Goal: Task Accomplishment & Management: Manage account settings

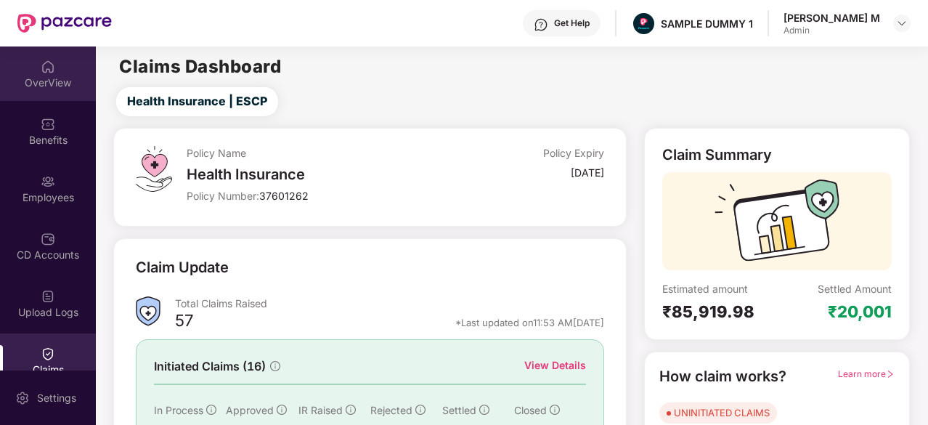
click at [20, 70] on div "OverView" at bounding box center [48, 73] width 96 height 54
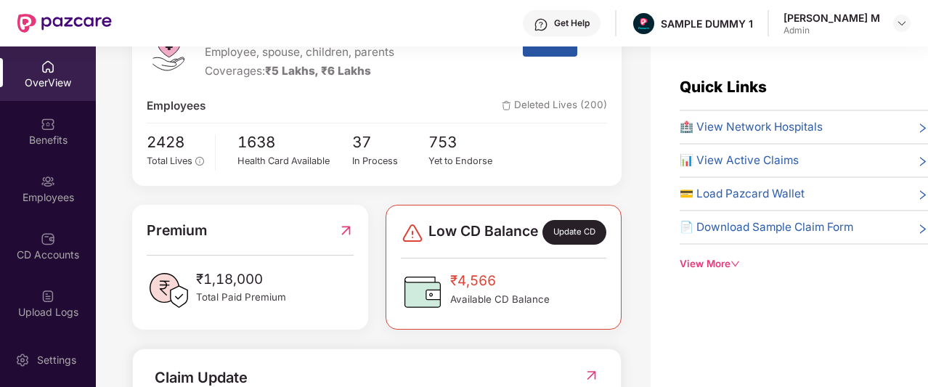
scroll to position [226, 0]
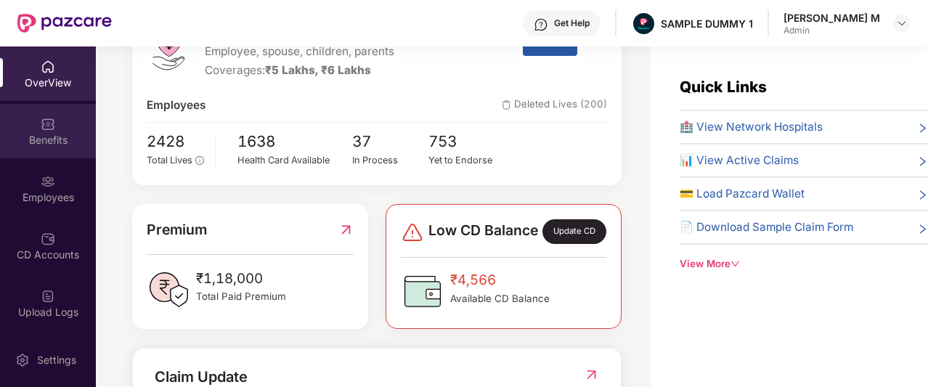
click at [27, 131] on div "Benefits" at bounding box center [48, 131] width 96 height 54
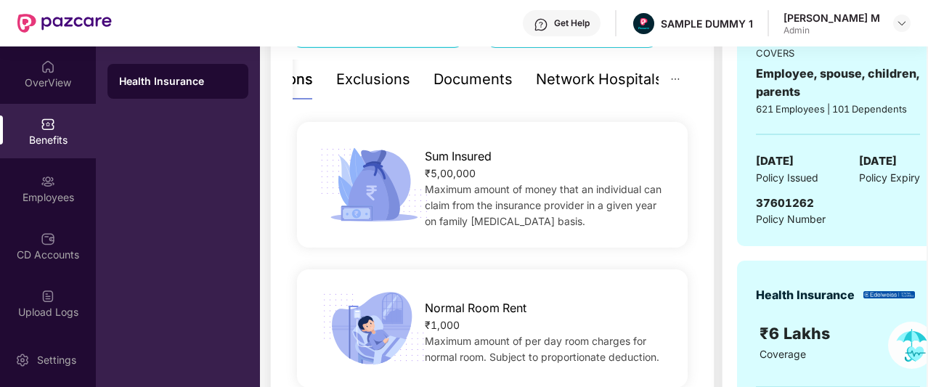
scroll to position [306, 0]
click at [457, 76] on div "Documents" at bounding box center [472, 80] width 79 height 22
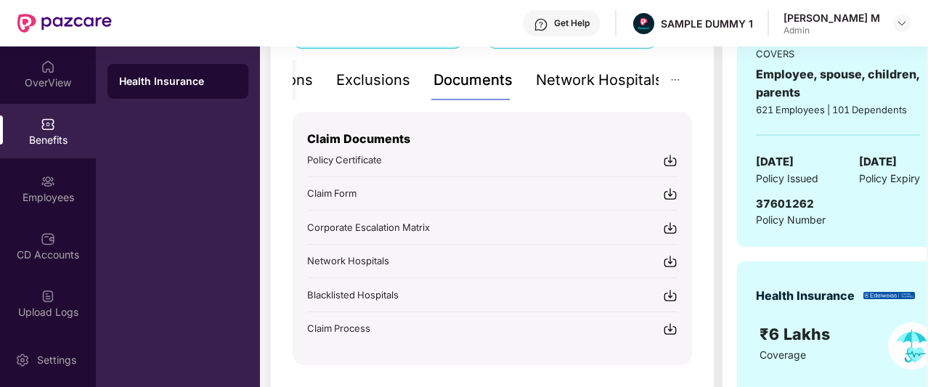
click at [597, 72] on div "Network Hospitals" at bounding box center [599, 80] width 127 height 22
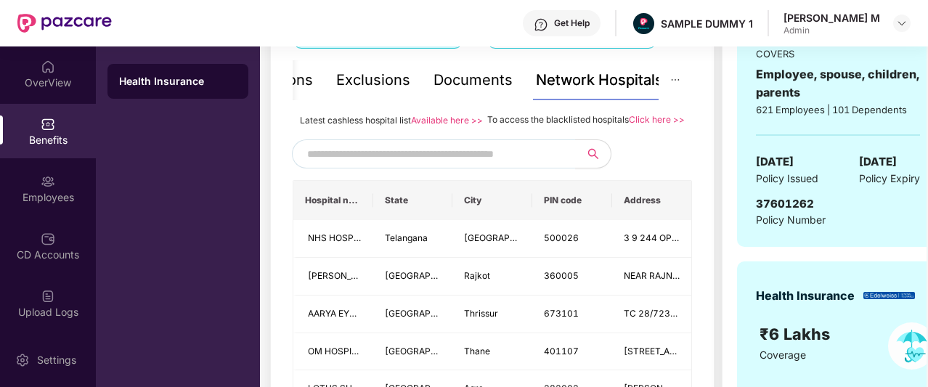
click at [447, 156] on span at bounding box center [433, 153] width 283 height 29
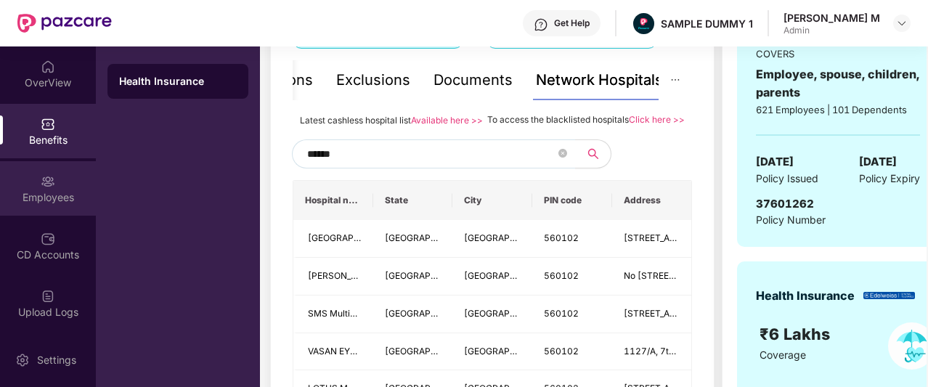
type input "******"
click at [17, 203] on div "Employees" at bounding box center [48, 197] width 96 height 15
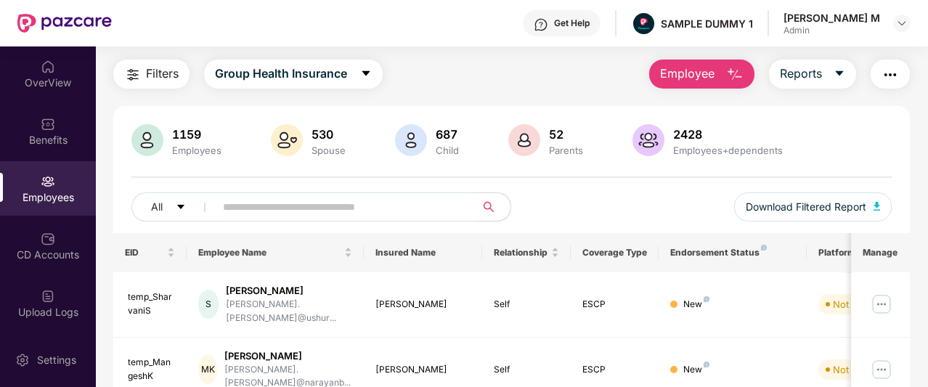
scroll to position [0, 0]
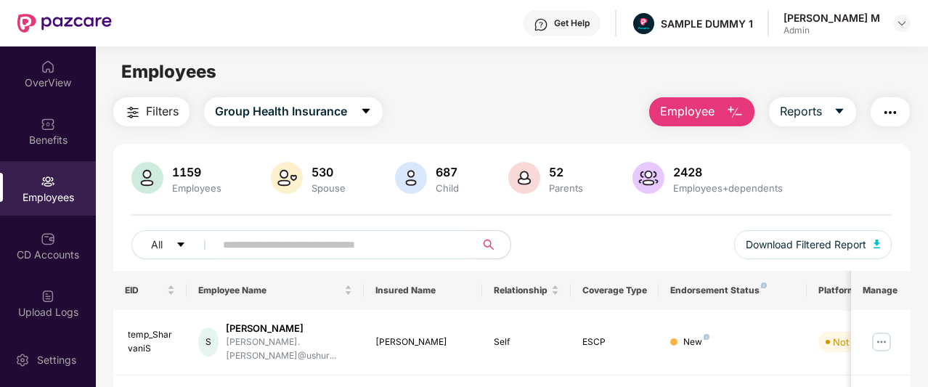
click at [663, 114] on span "Employee" at bounding box center [687, 111] width 54 height 18
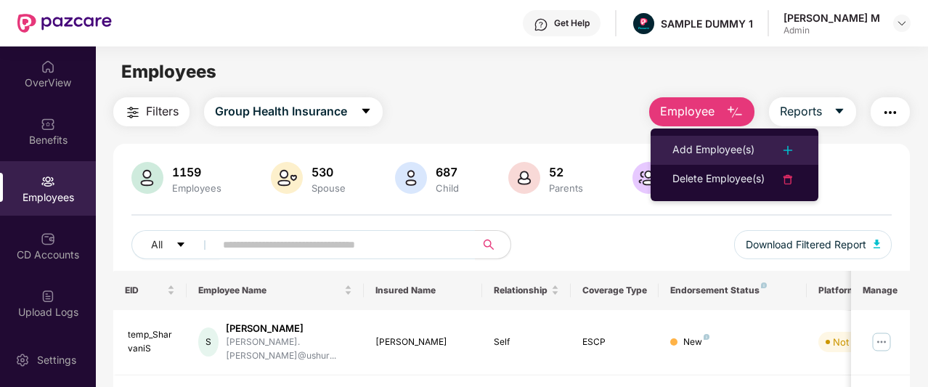
click at [669, 142] on li "Add Employee(s)" at bounding box center [734, 150] width 168 height 29
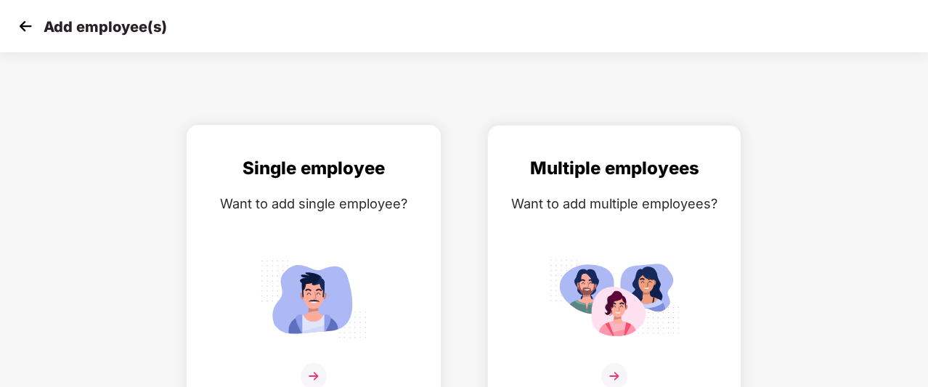
click at [312, 225] on div "Single employee Want to add single employee?" at bounding box center [314, 281] width 224 height 253
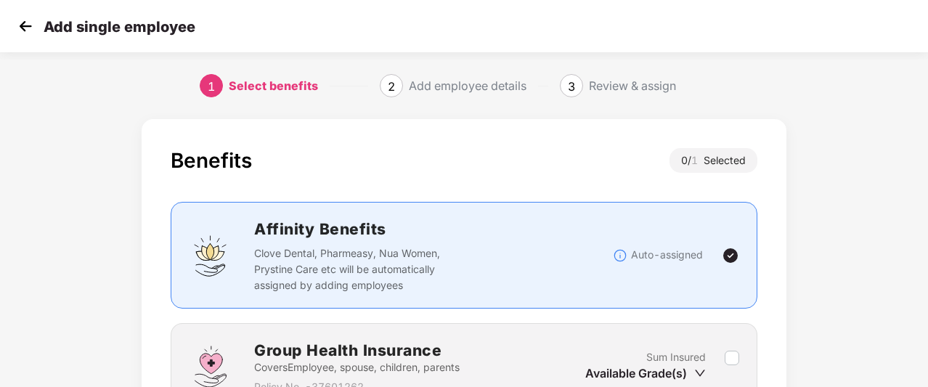
scroll to position [148, 0]
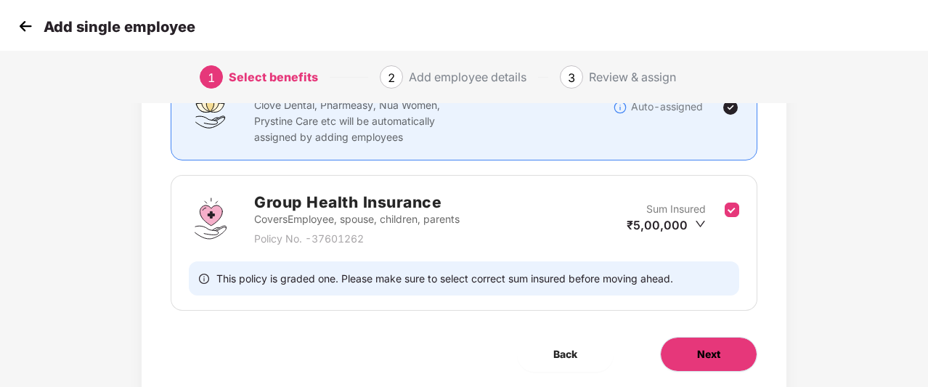
click at [727, 353] on button "Next" at bounding box center [708, 354] width 97 height 35
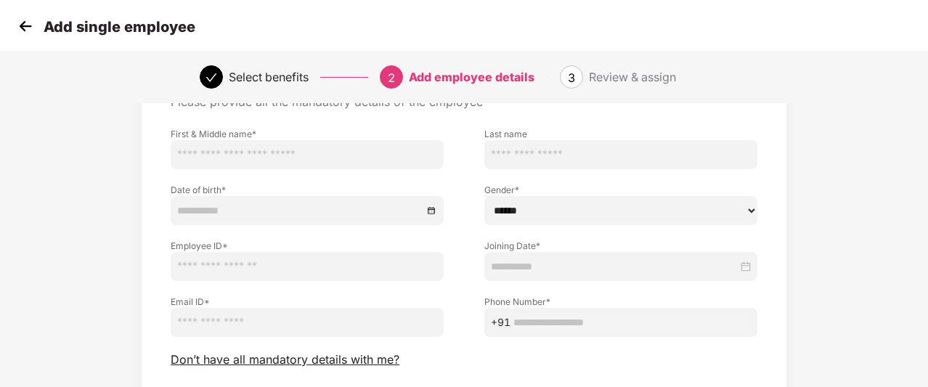
scroll to position [84, 0]
click at [26, 28] on img at bounding box center [26, 26] width 22 height 22
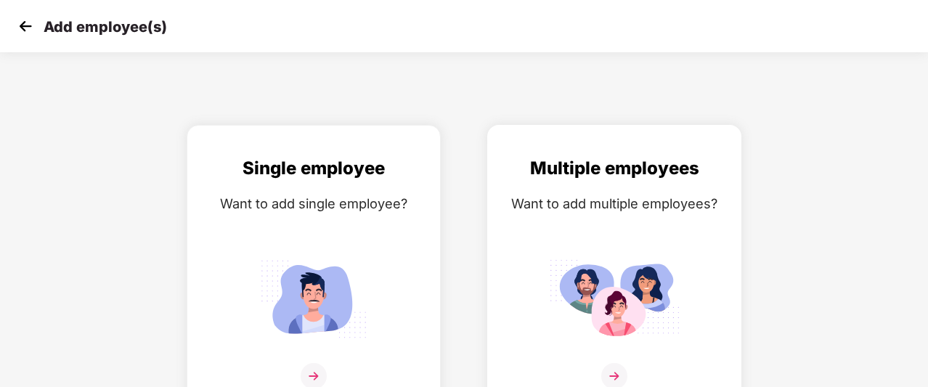
click at [573, 231] on div "Multiple employees Want to add multiple employees?" at bounding box center [614, 281] width 224 height 253
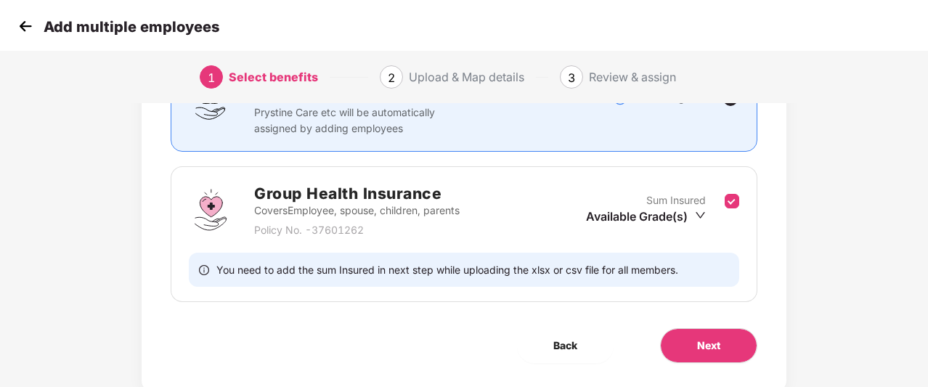
scroll to position [181, 0]
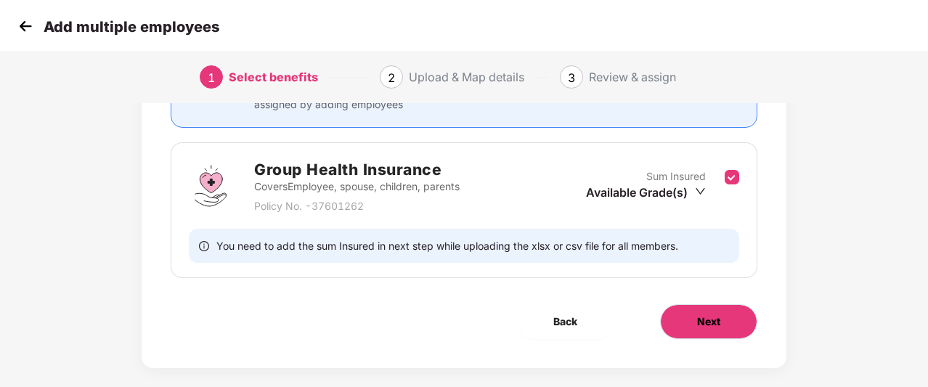
click at [729, 322] on button "Next" at bounding box center [708, 321] width 97 height 35
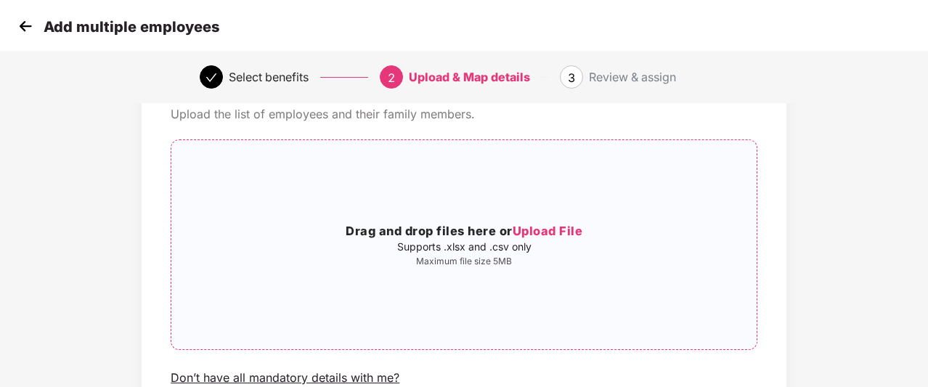
scroll to position [81, 0]
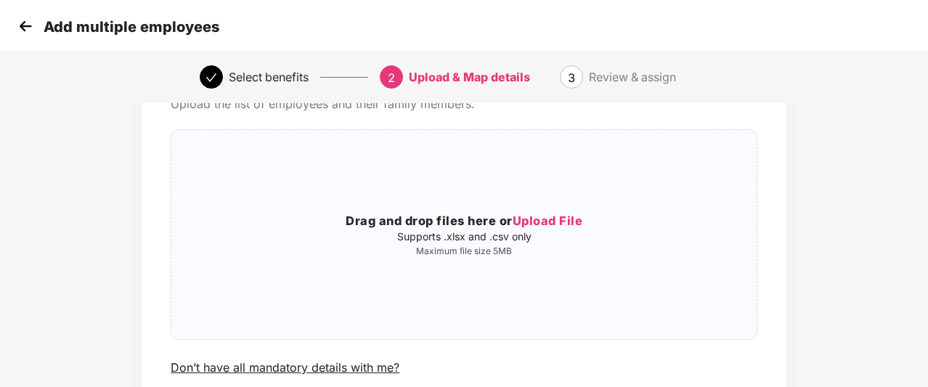
click at [20, 26] on img at bounding box center [26, 26] width 22 height 22
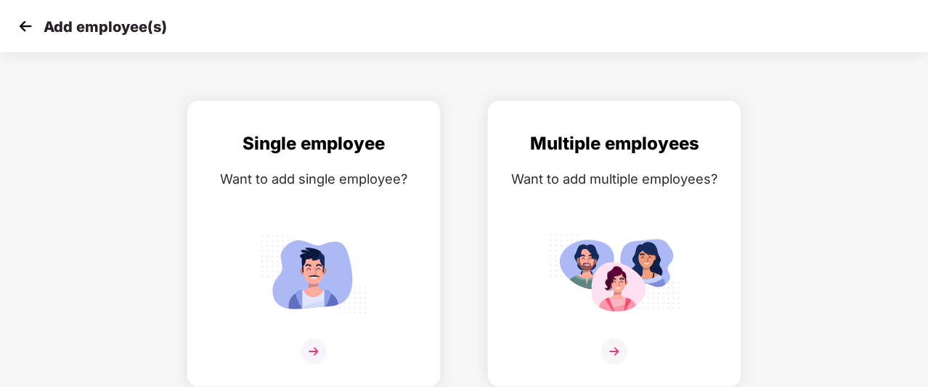
scroll to position [0, 0]
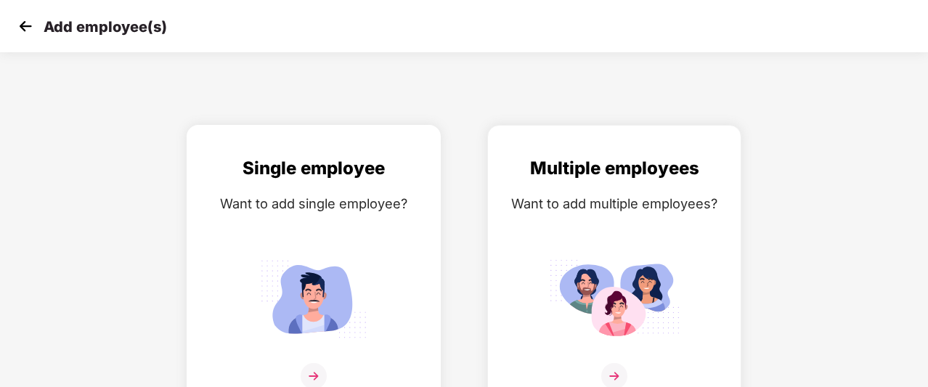
click at [308, 163] on div "Single employee" at bounding box center [314, 169] width 224 height 28
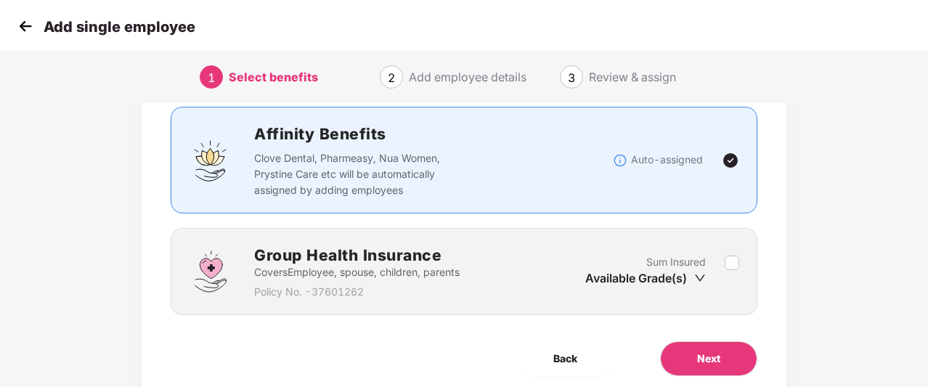
scroll to position [99, 0]
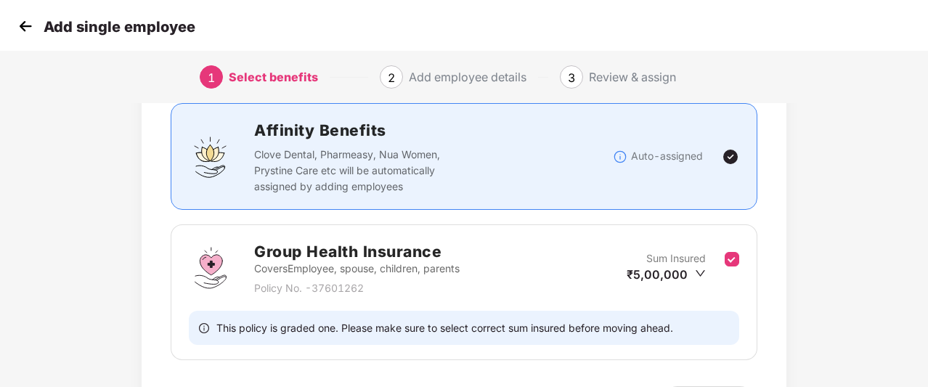
click at [751, 337] on div "Group Health Insurance Covers Employee, spouse, children, parents Policy No. - …" at bounding box center [464, 292] width 586 height 136
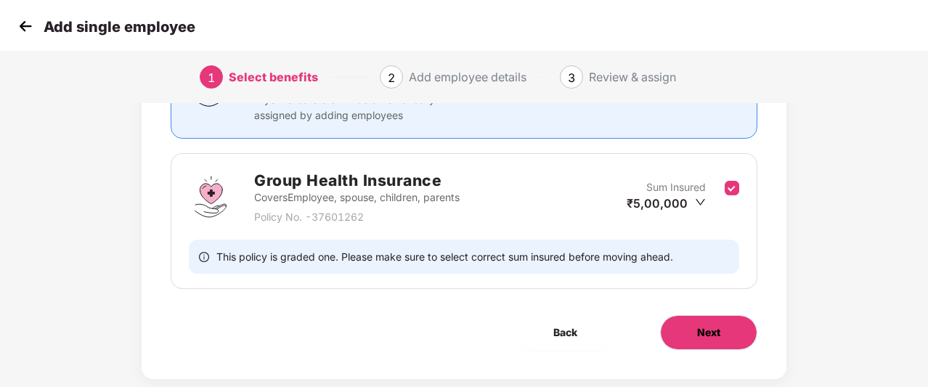
click at [734, 326] on button "Next" at bounding box center [708, 332] width 97 height 35
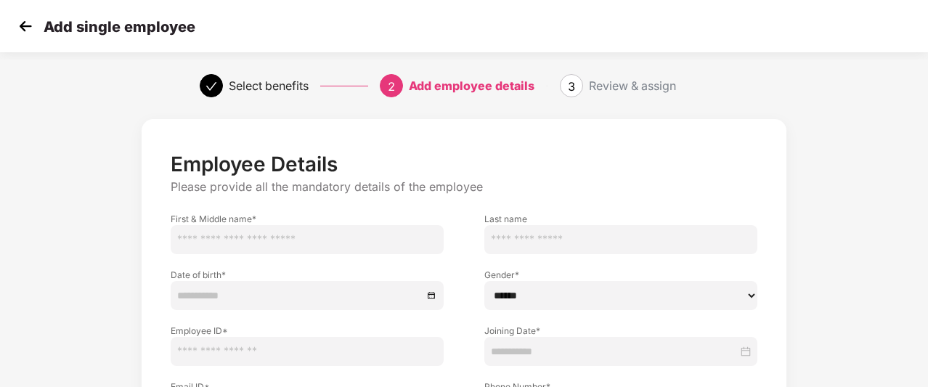
scroll to position [146, 0]
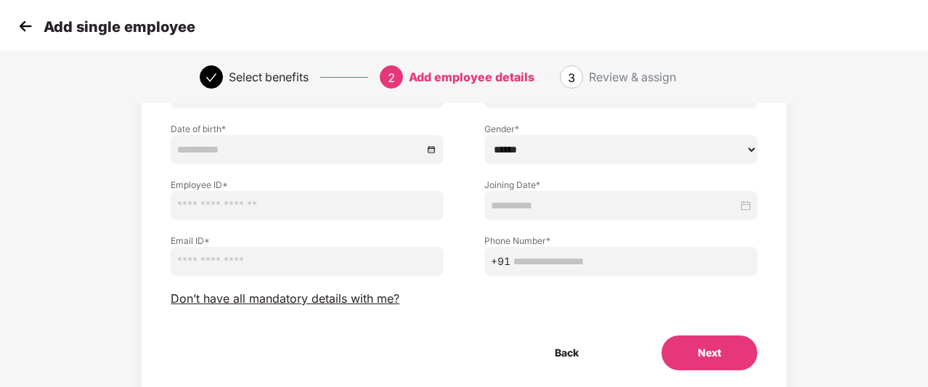
click at [362, 306] on div "Employee Details Please provide all the mandatory details of the employee First…" at bounding box center [464, 188] width 586 height 364
click at [361, 297] on span "Don’t have all mandatory details with me?" at bounding box center [285, 298] width 229 height 15
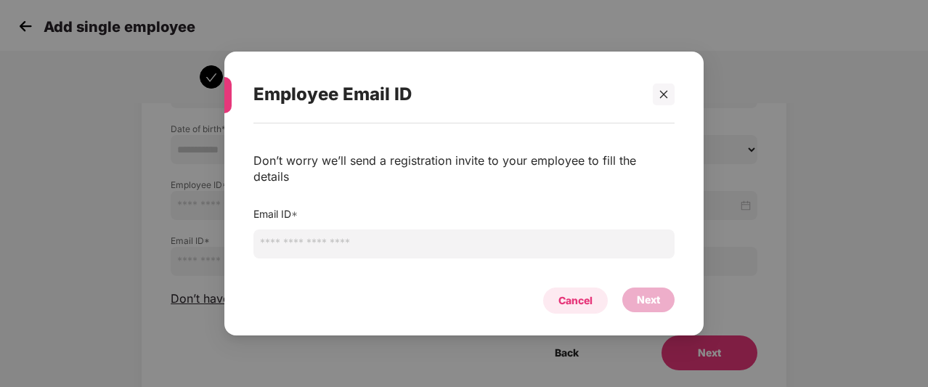
click at [575, 296] on div "Cancel" at bounding box center [575, 300] width 34 height 16
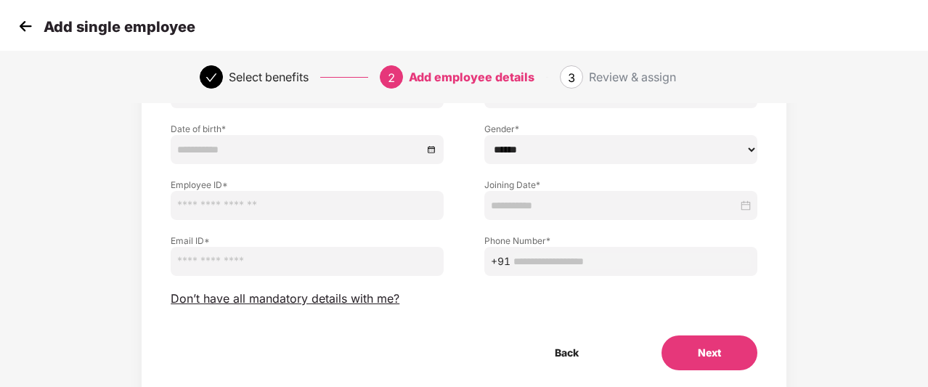
click at [25, 29] on img at bounding box center [26, 26] width 22 height 22
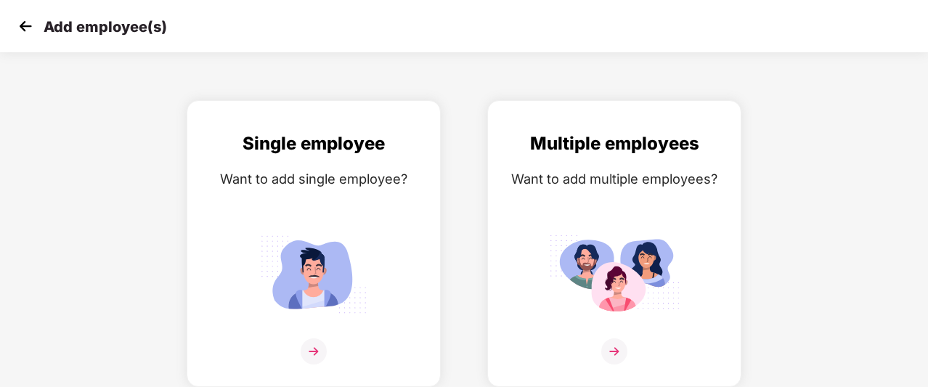
scroll to position [0, 0]
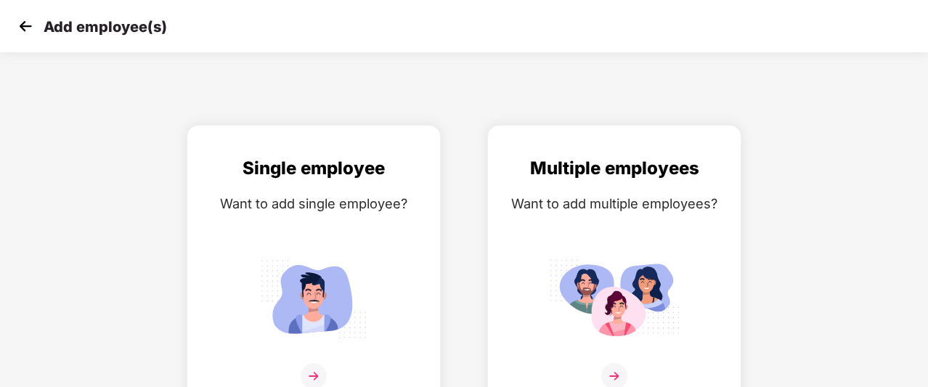
click at [25, 29] on img at bounding box center [26, 26] width 22 height 22
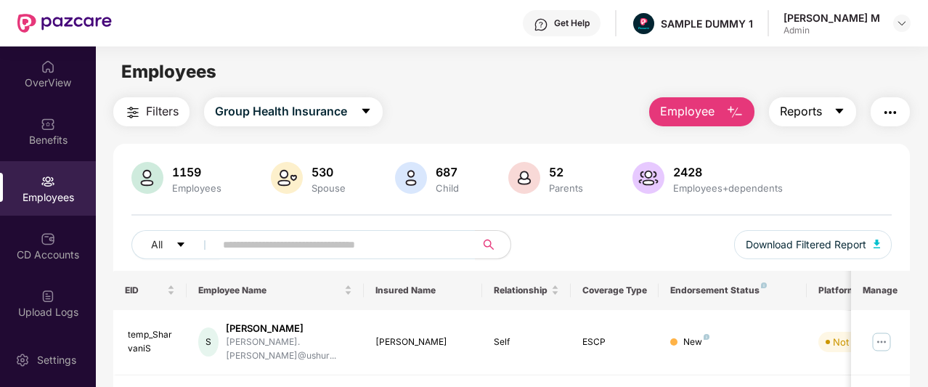
click at [804, 117] on span "Reports" at bounding box center [800, 111] width 42 height 18
click at [899, 108] on img "button" at bounding box center [889, 112] width 17 height 17
click at [530, 120] on div "Filters Group Health Insurance Employee Reports" at bounding box center [511, 111] width 796 height 29
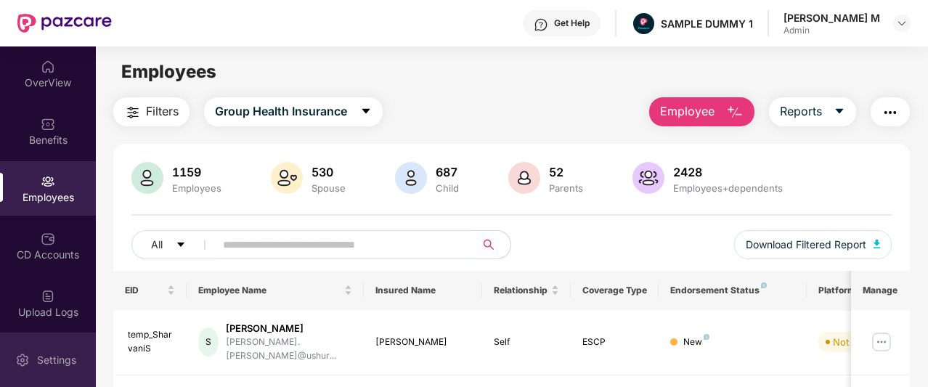
click at [55, 366] on div "Settings" at bounding box center [57, 360] width 48 height 15
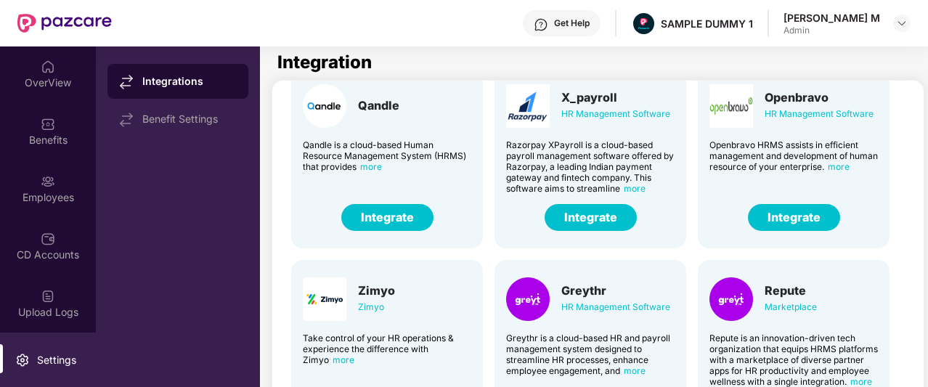
scroll to position [359, 0]
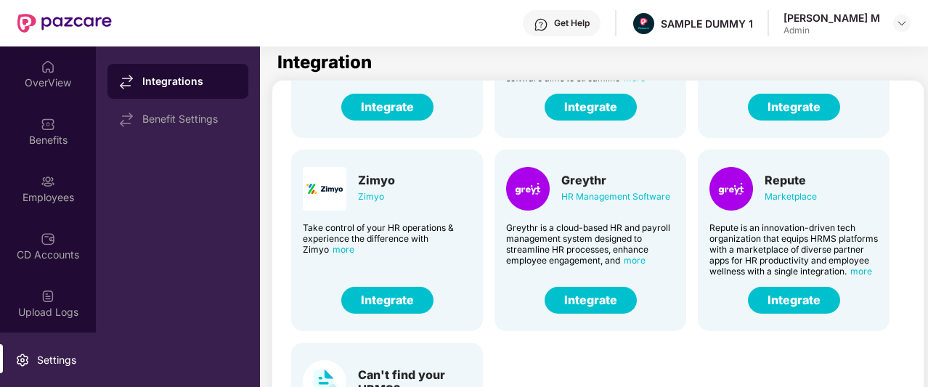
click at [617, 304] on button "Integrate" at bounding box center [590, 300] width 92 height 27
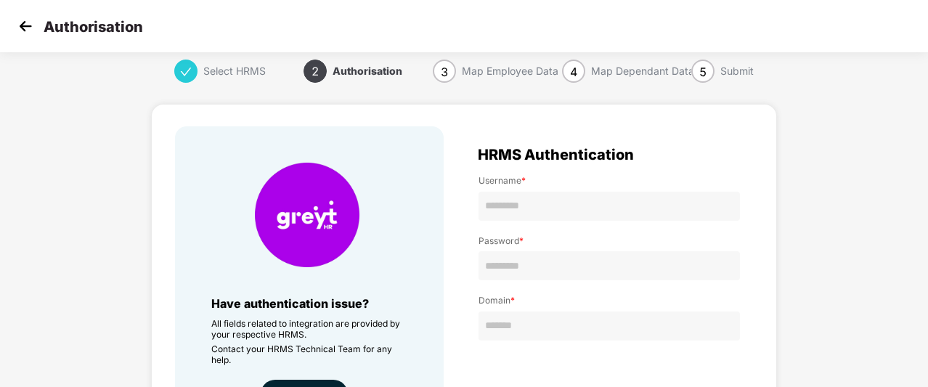
click at [29, 25] on img at bounding box center [26, 26] width 22 height 22
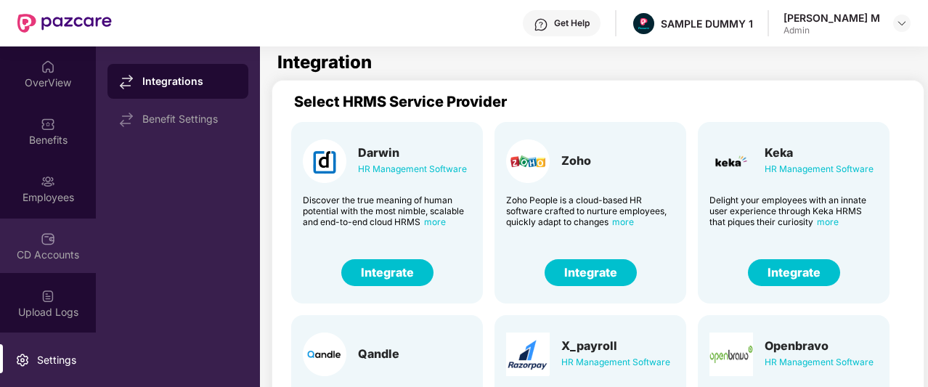
click at [39, 264] on div "CD Accounts" at bounding box center [48, 245] width 96 height 54
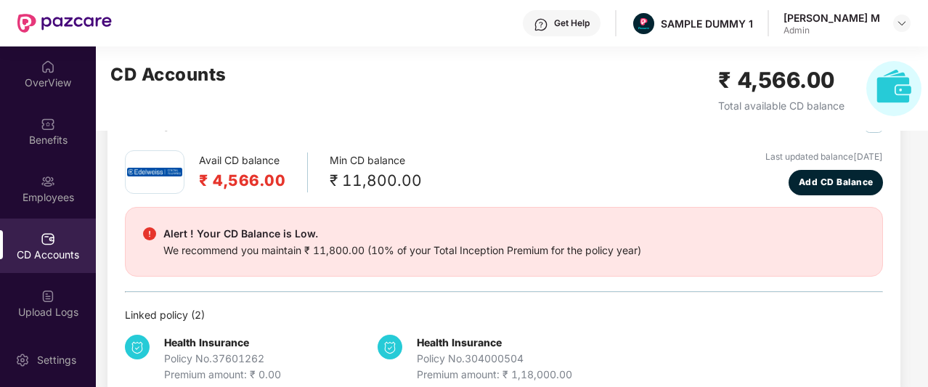
scroll to position [54, 0]
click at [826, 176] on span "Add CD Balance" at bounding box center [835, 182] width 75 height 14
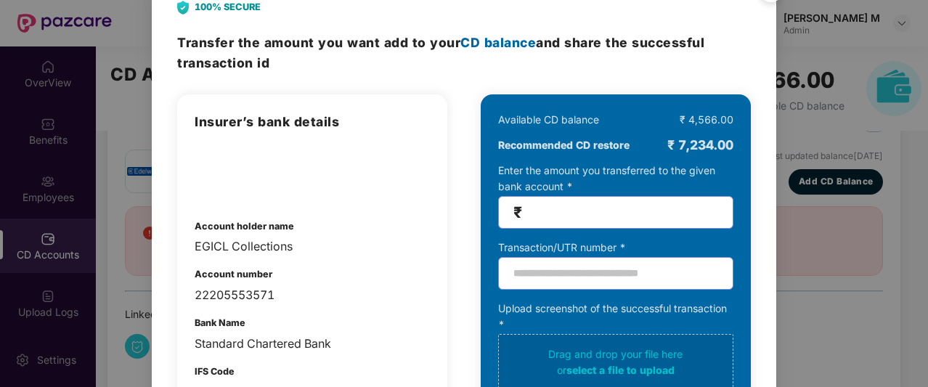
scroll to position [0, 0]
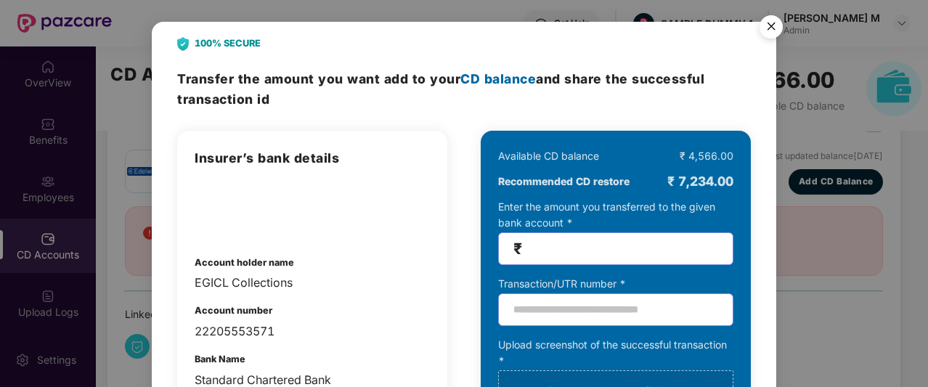
click at [772, 22] on img "Close" at bounding box center [770, 29] width 41 height 41
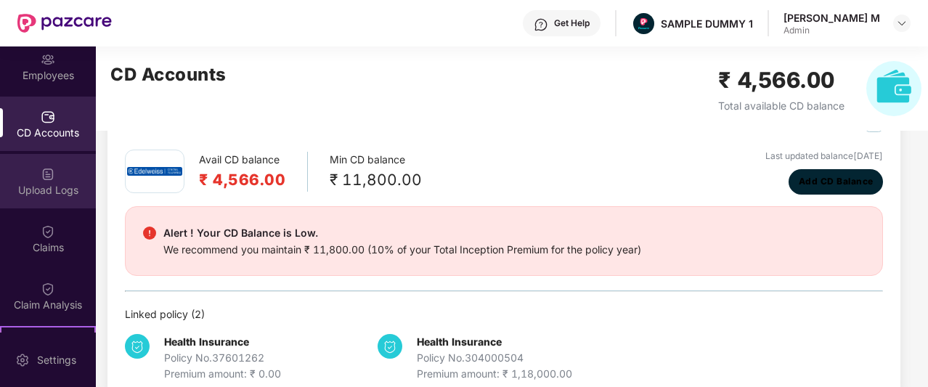
scroll to position [125, 0]
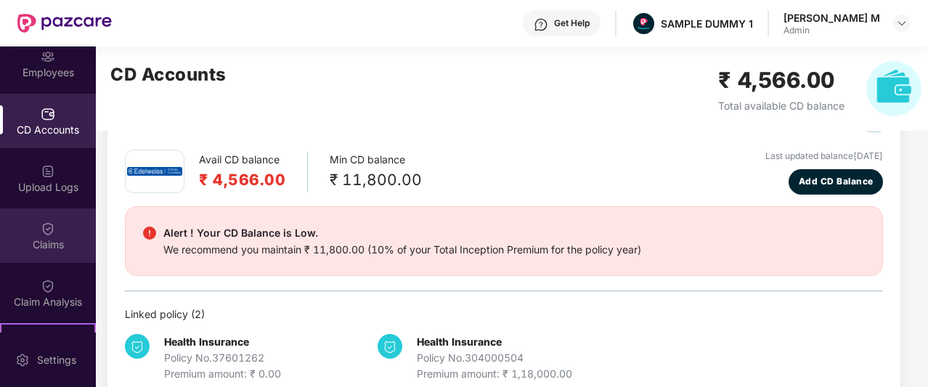
click at [57, 224] on div "Claims" at bounding box center [48, 235] width 96 height 54
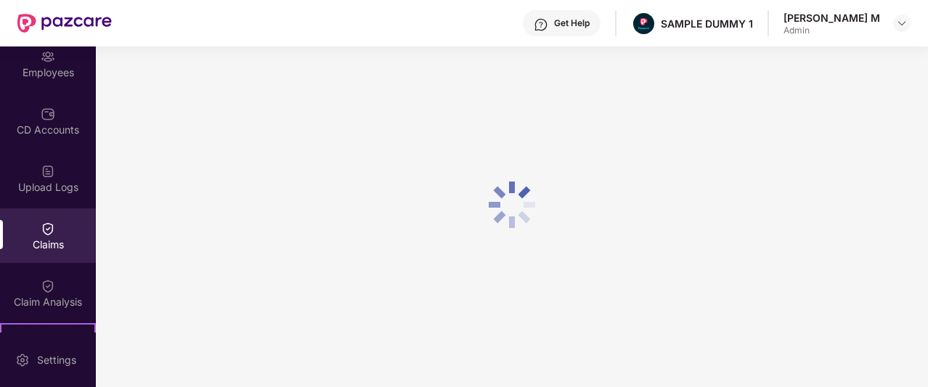
scroll to position [54, 0]
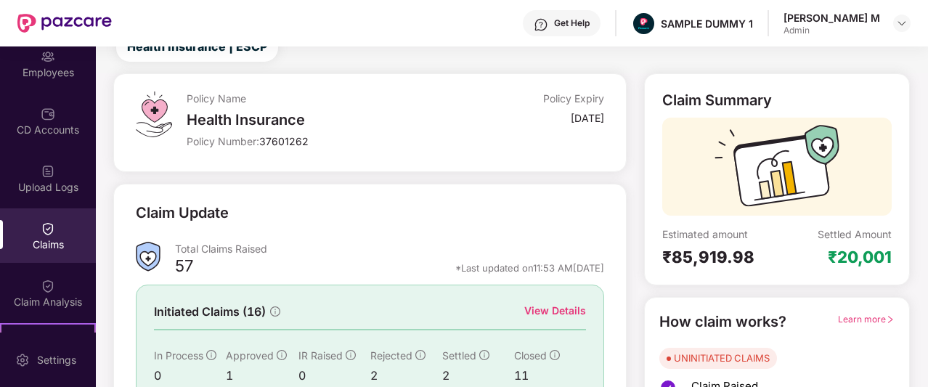
click at [543, 312] on div "View Details" at bounding box center [555, 311] width 62 height 16
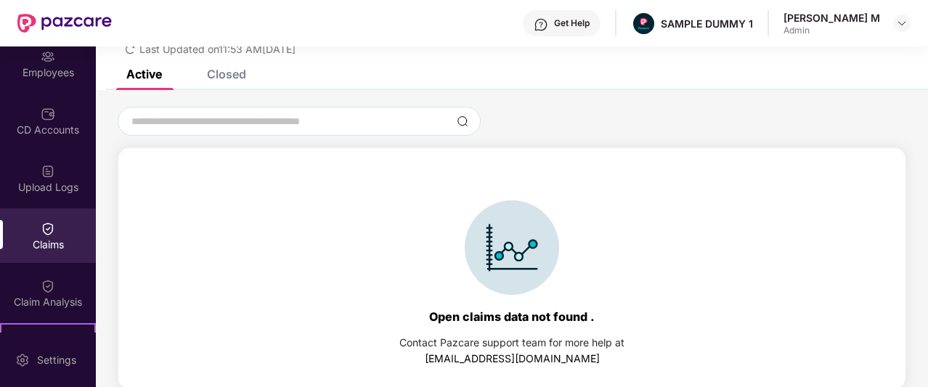
scroll to position [61, 0]
click at [223, 72] on div "Closed" at bounding box center [226, 73] width 39 height 15
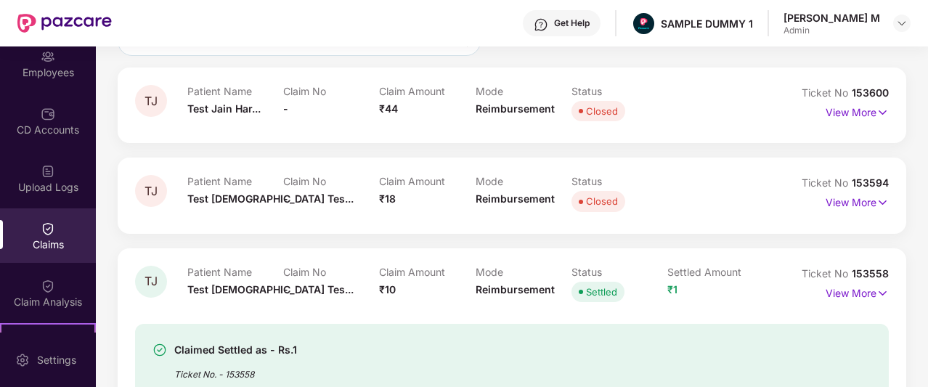
scroll to position [142, 0]
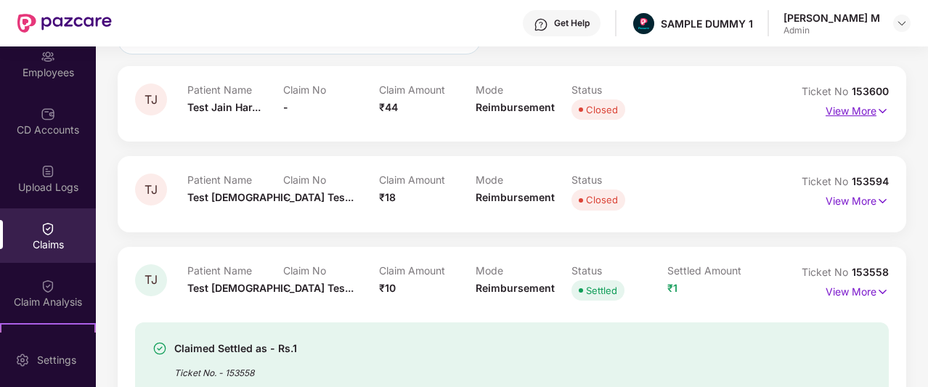
click at [864, 114] on p "View More" at bounding box center [856, 109] width 63 height 20
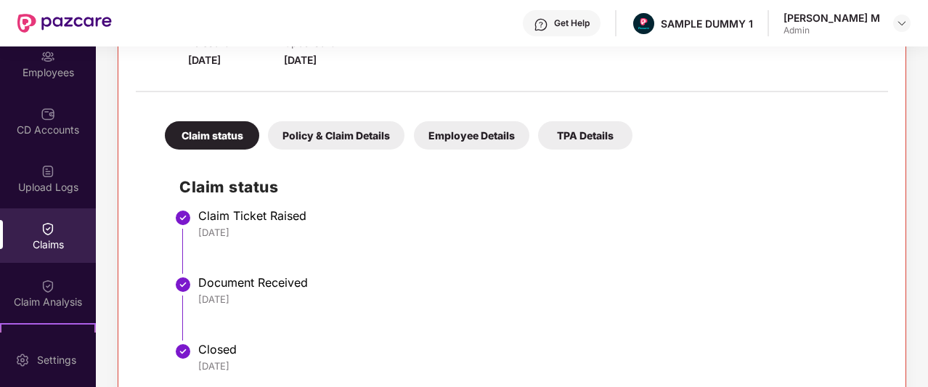
scroll to position [268, 0]
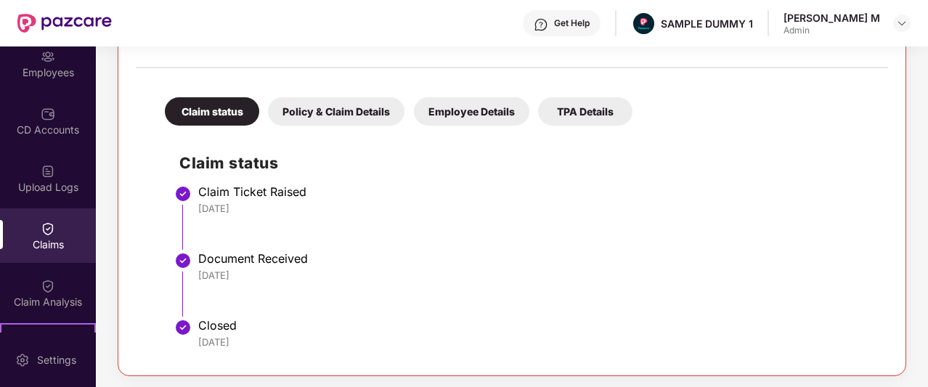
click at [316, 118] on div "Policy & Claim Details" at bounding box center [336, 111] width 136 height 28
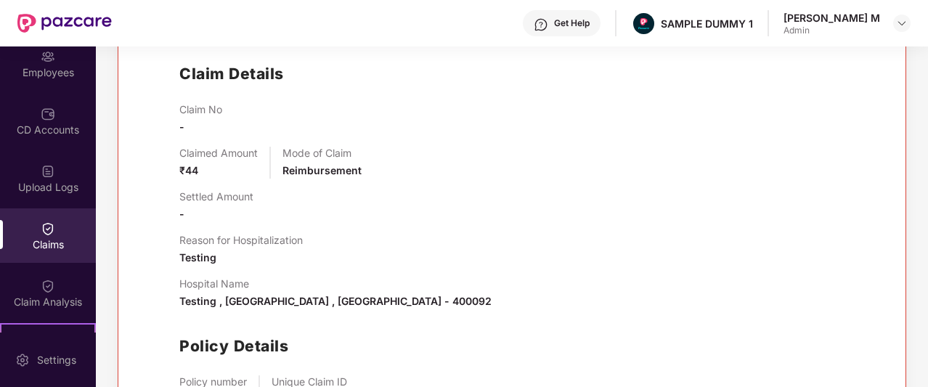
scroll to position [399, 0]
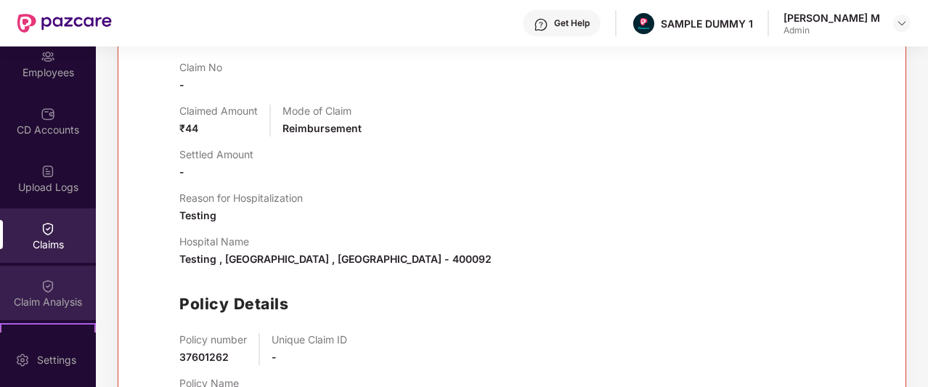
click at [52, 301] on div "Claim Analysis" at bounding box center [48, 302] width 96 height 15
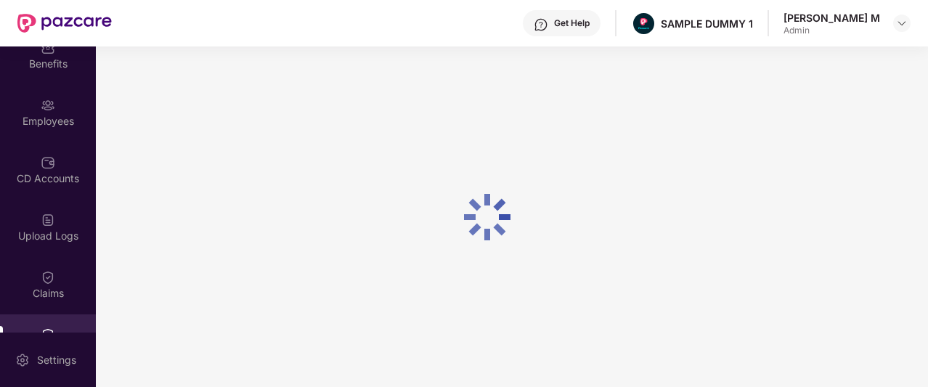
scroll to position [77, 0]
click at [591, 28] on div "Get Help" at bounding box center [562, 23] width 78 height 26
click at [454, 40] on div "Get Help SAMPLE DUMMY 1 [PERSON_NAME] M Admin" at bounding box center [511, 23] width 798 height 46
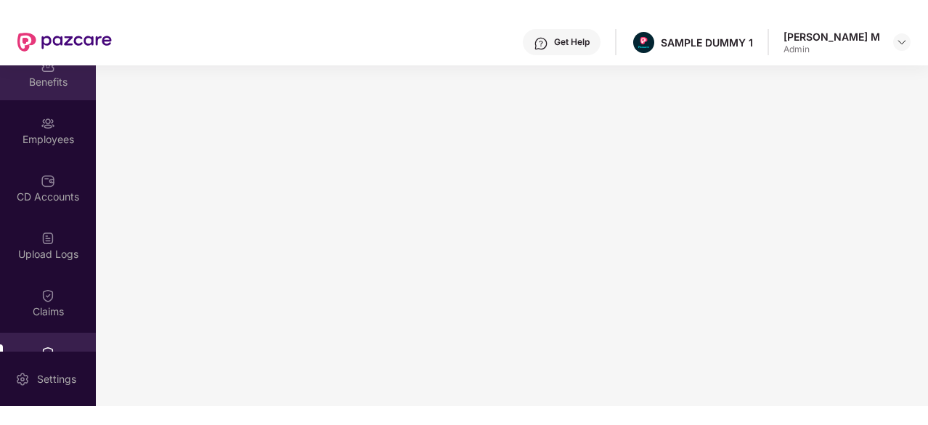
scroll to position [0, 0]
